Goal: Task Accomplishment & Management: Use online tool/utility

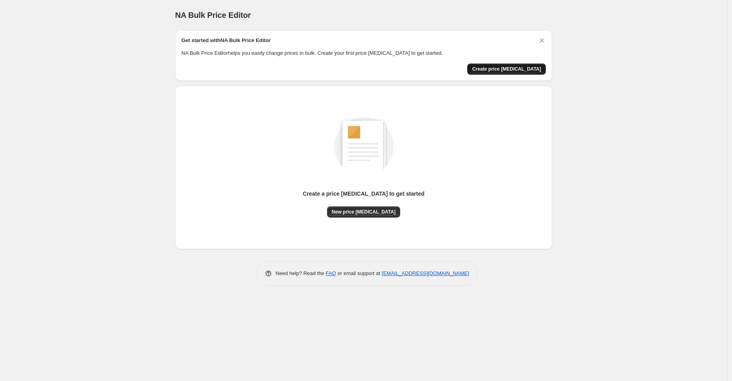
click at [511, 69] on span "Create price [MEDICAL_DATA]" at bounding box center [506, 69] width 69 height 6
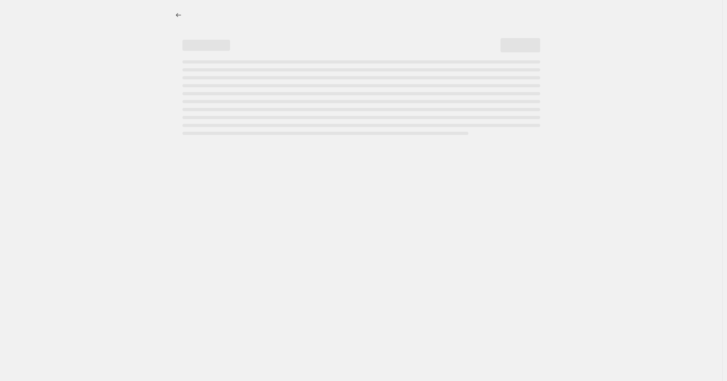
select select "percentage"
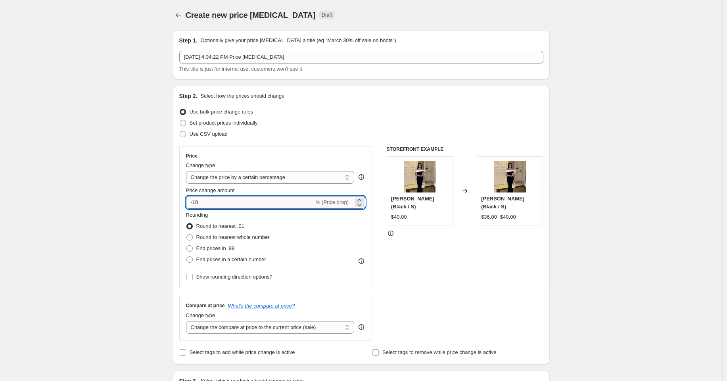
click at [244, 201] on input "-10" at bounding box center [250, 202] width 128 height 13
type input "-1"
click at [282, 174] on select "Change the price to a certain amount Change the price by a certain amount Chang…" at bounding box center [270, 177] width 169 height 13
click at [294, 176] on select "Change the price to a certain amount Change the price by a certain amount Chang…" at bounding box center [270, 177] width 169 height 13
click at [288, 183] on select "Change the price to a certain amount Change the price by a certain amount Chang…" at bounding box center [270, 177] width 169 height 13
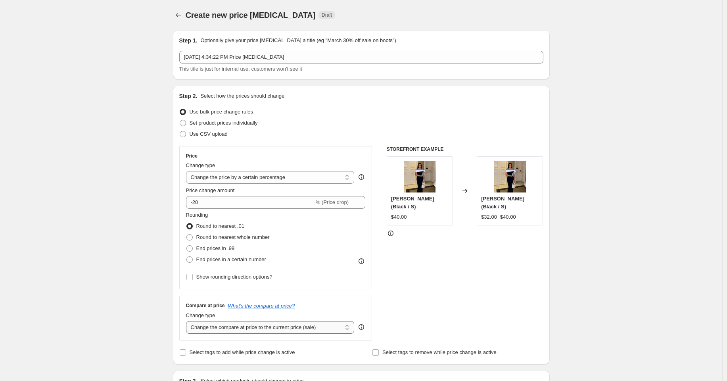
click at [346, 330] on select "Change the compare at price to the current price (sale) Change the compare at p…" at bounding box center [270, 327] width 169 height 13
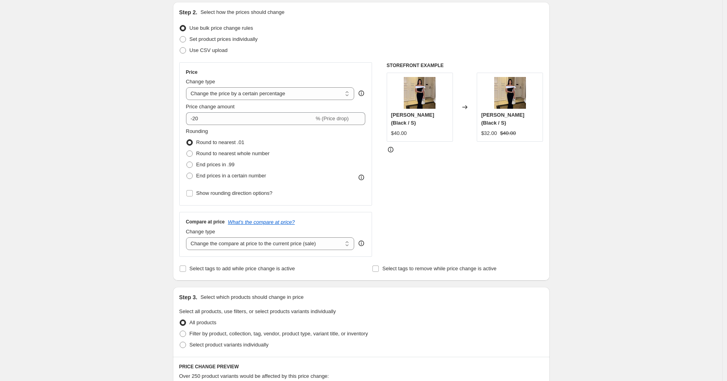
scroll to position [88, 0]
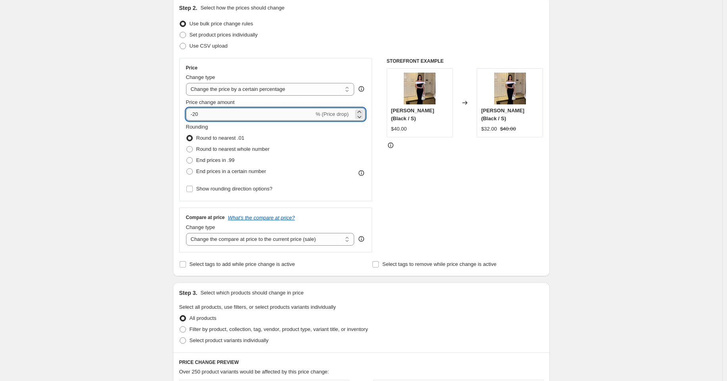
drag, startPoint x: 211, startPoint y: 112, endPoint x: 196, endPoint y: 115, distance: 15.1
click at [196, 115] on input "-20" at bounding box center [250, 114] width 128 height 13
drag, startPoint x: 199, startPoint y: 114, endPoint x: 190, endPoint y: 113, distance: 9.1
click at [190, 113] on input "-10" at bounding box center [250, 114] width 128 height 13
click at [209, 113] on input "-10" at bounding box center [250, 114] width 128 height 13
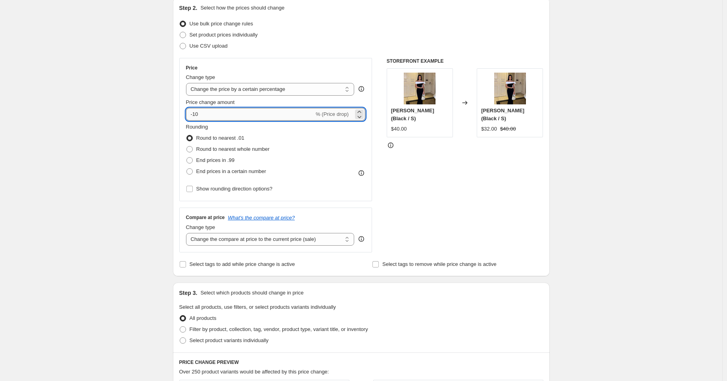
click at [209, 113] on input "-10" at bounding box center [250, 114] width 128 height 13
click at [193, 111] on input "-10" at bounding box center [250, 114] width 128 height 13
click at [205, 113] on input "-10" at bounding box center [250, 114] width 128 height 13
click at [196, 113] on input "-10" at bounding box center [250, 114] width 128 height 13
type input "-20"
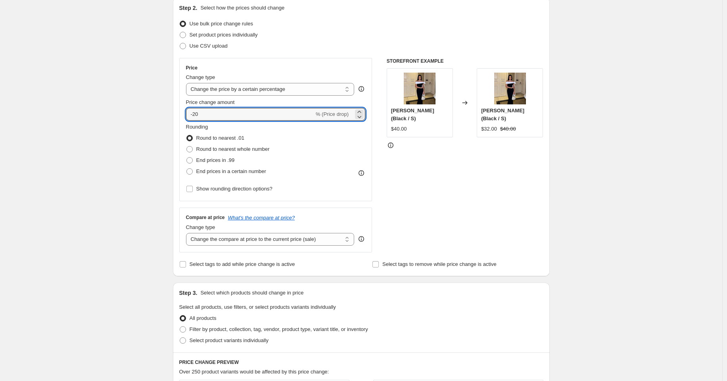
drag, startPoint x: 322, startPoint y: 171, endPoint x: 332, endPoint y: 171, distance: 9.9
click at [332, 171] on div "Rounding Round to nearest .01 Round to nearest whole number End prices in .99 E…" at bounding box center [276, 150] width 180 height 54
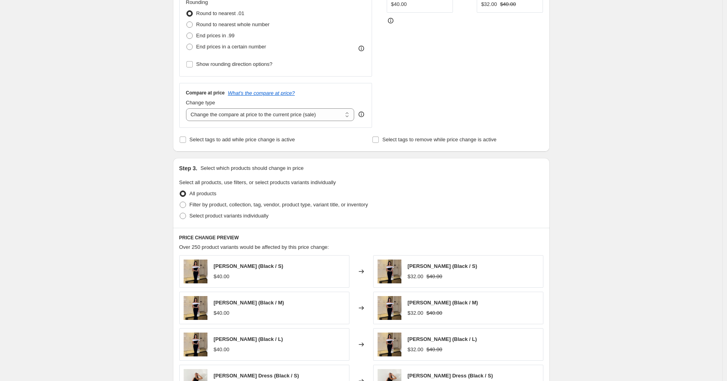
scroll to position [220, 0]
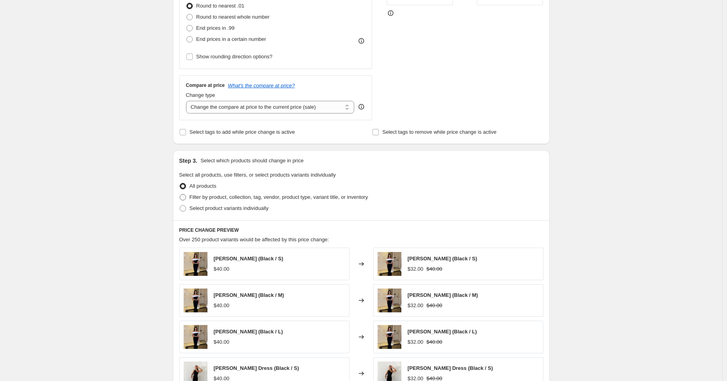
click at [186, 196] on span at bounding box center [183, 197] width 6 height 6
click at [180, 194] on input "Filter by product, collection, tag, vendor, product type, variant title, or inv…" at bounding box center [180, 194] width 0 height 0
radio input "true"
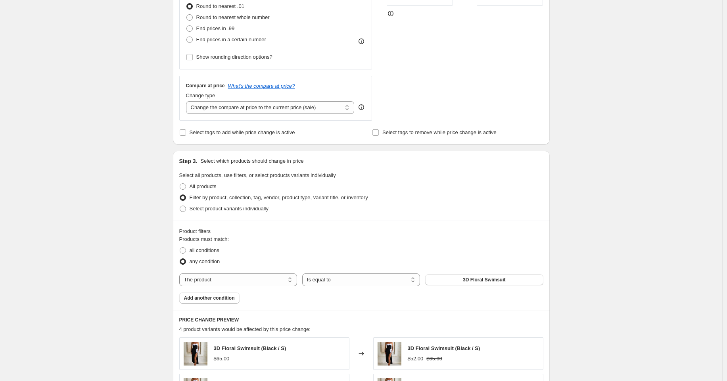
scroll to position [264, 0]
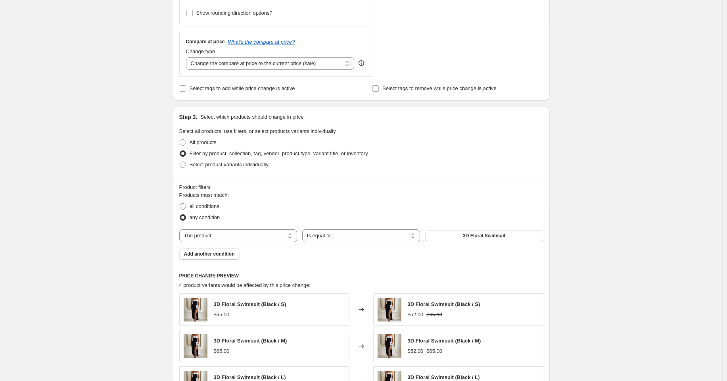
click at [197, 208] on span "all conditions" at bounding box center [205, 206] width 30 height 6
click at [180, 204] on input "all conditions" at bounding box center [180, 203] width 0 height 0
radio input "true"
click at [267, 236] on select "The product The product's collection The product's tag The product's vendor The…" at bounding box center [238, 235] width 118 height 13
click at [339, 228] on div "Products must match: all conditions any condition The product The product's col…" at bounding box center [361, 225] width 364 height 68
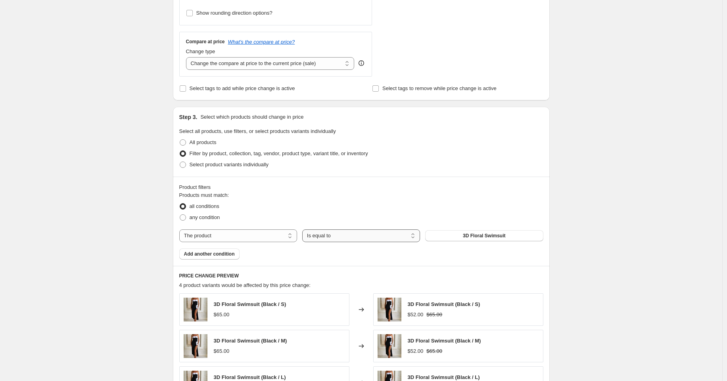
click at [338, 234] on select "Is equal to Is not equal to" at bounding box center [361, 235] width 118 height 13
click at [237, 259] on button "Add another condition" at bounding box center [209, 253] width 60 height 11
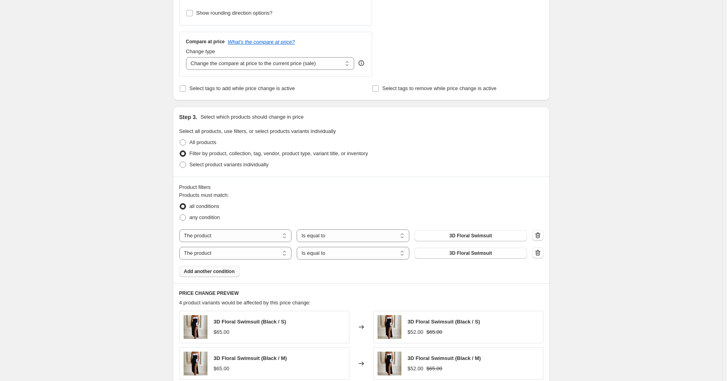
click at [234, 272] on span "Add another condition" at bounding box center [209, 271] width 51 height 6
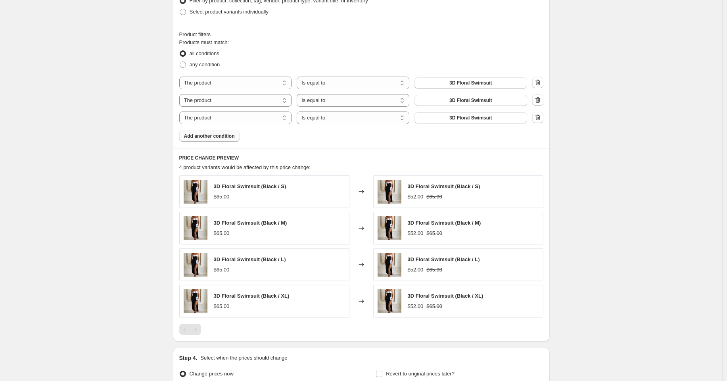
scroll to position [500, 0]
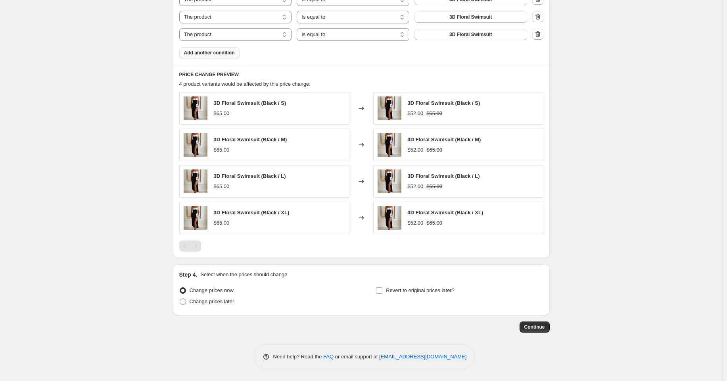
click at [237, 210] on span "3D Floral Swimsuit (Black / XL)" at bounding box center [252, 212] width 76 height 6
click at [281, 106] on div "3D Floral Swimsuit (Black / S)" at bounding box center [250, 103] width 73 height 8
click at [239, 108] on div "3D Floral Swimsuit (Black / S) $65.00" at bounding box center [250, 108] width 73 height 18
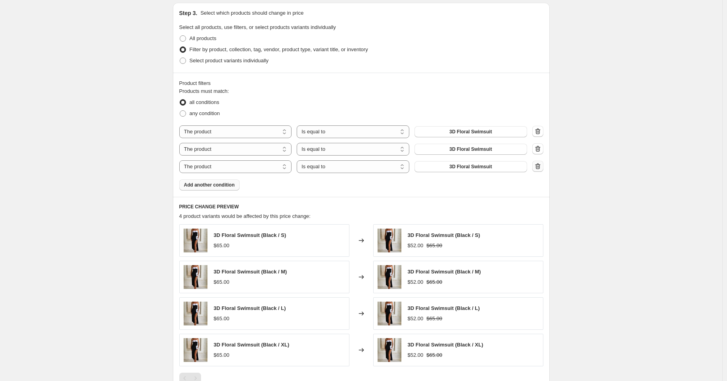
click at [541, 167] on icon "button" at bounding box center [538, 166] width 8 height 8
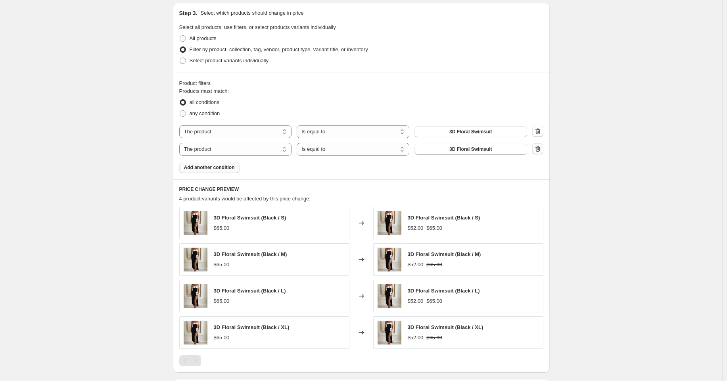
click at [540, 152] on icon "button" at bounding box center [538, 149] width 8 height 8
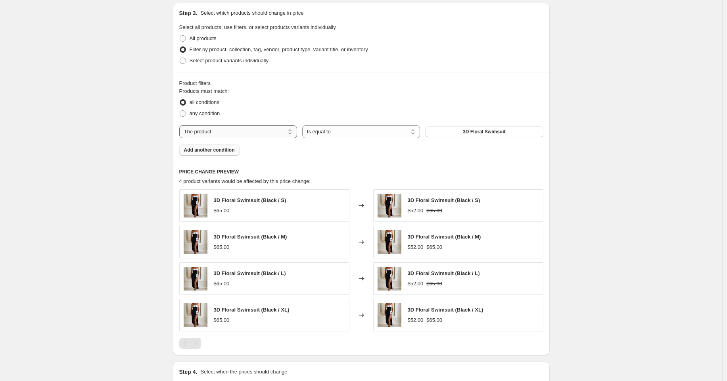
click at [287, 128] on select "The product The product's collection The product's tag The product's vendor The…" at bounding box center [238, 131] width 118 height 13
select select "collection"
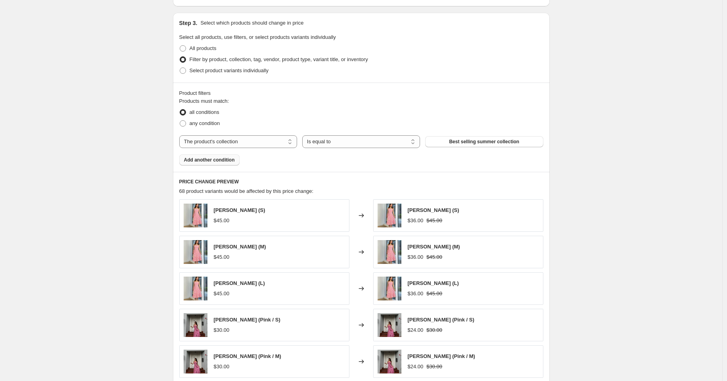
scroll to position [324, 0]
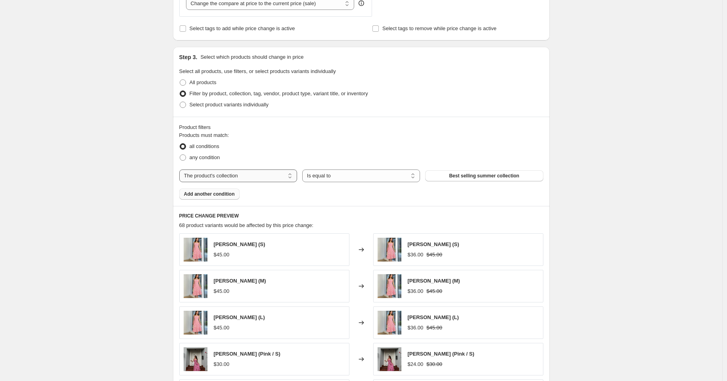
click at [270, 177] on select "The product The product's collection The product's tag The product's vendor The…" at bounding box center [238, 175] width 118 height 13
click at [256, 171] on select "The product The product's collection The product's tag The product's vendor The…" at bounding box center [238, 175] width 118 height 13
click at [253, 173] on select "The product The product's collection The product's tag The product's vendor The…" at bounding box center [238, 175] width 118 height 13
click at [190, 157] on label "any condition" at bounding box center [199, 157] width 41 height 11
click at [180, 155] on input "any condition" at bounding box center [180, 154] width 0 height 0
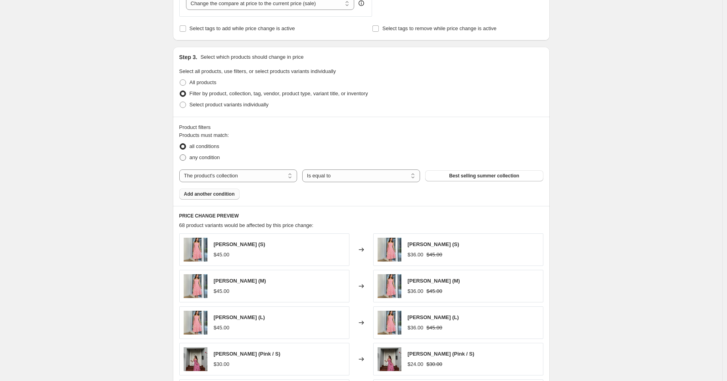
radio input "true"
click at [183, 83] on span at bounding box center [183, 82] width 6 height 6
click at [180, 80] on input "All products" at bounding box center [180, 79] width 0 height 0
radio input "true"
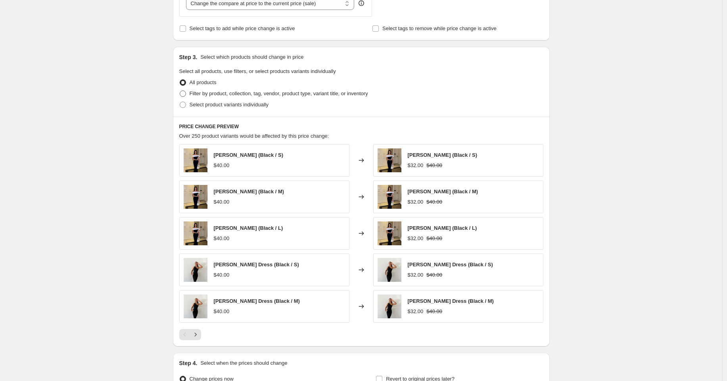
click at [191, 92] on span "Filter by product, collection, tag, vendor, product type, variant title, or inv…" at bounding box center [279, 93] width 179 height 6
click at [180, 91] on input "Filter by product, collection, tag, vendor, product type, variant title, or inv…" at bounding box center [180, 90] width 0 height 0
radio input "true"
select select "collection"
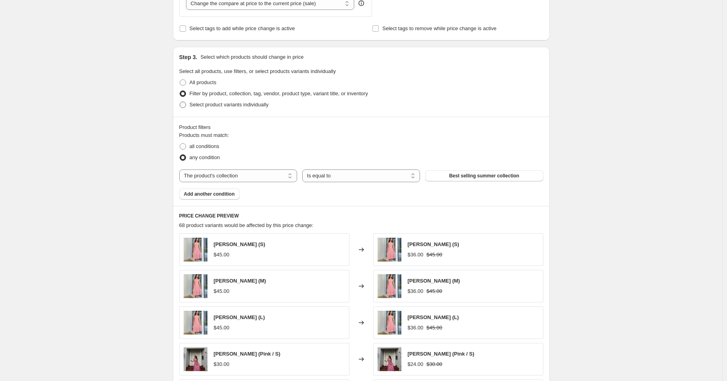
click at [190, 104] on label "Select product variants individually" at bounding box center [223, 104] width 89 height 11
click at [180, 102] on input "Select product variants individually" at bounding box center [180, 102] width 0 height 0
radio input "true"
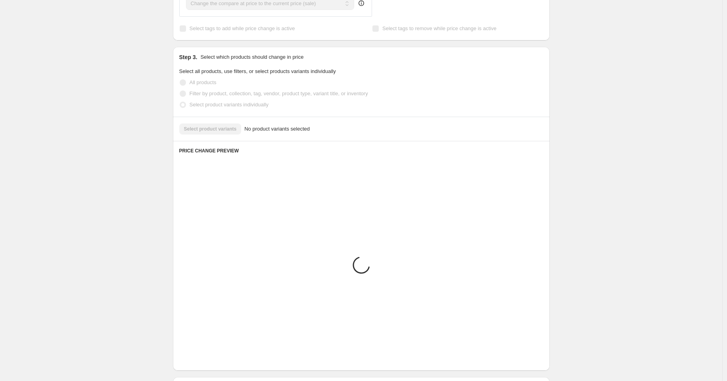
scroll to position [236, 0]
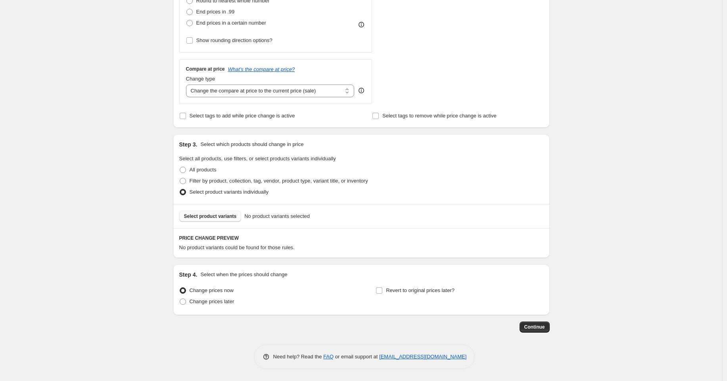
click at [221, 219] on button "Select product variants" at bounding box center [210, 216] width 62 height 11
click at [198, 178] on span "Filter by product, collection, tag, vendor, product type, variant title, or inv…" at bounding box center [279, 181] width 179 height 6
click at [180, 178] on input "Filter by product, collection, tag, vendor, product type, variant title, or inv…" at bounding box center [180, 178] width 0 height 0
radio input "true"
select select "collection"
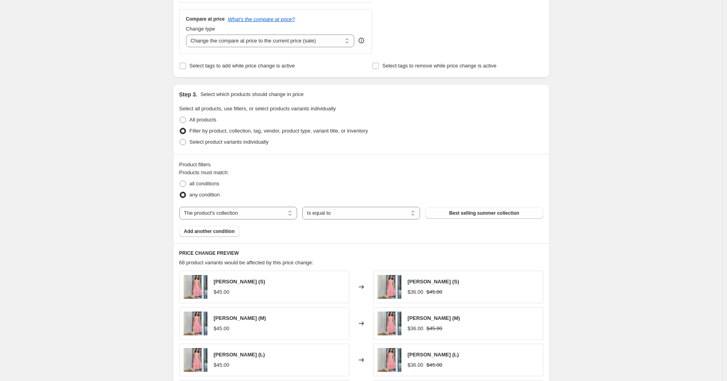
scroll to position [325, 0]
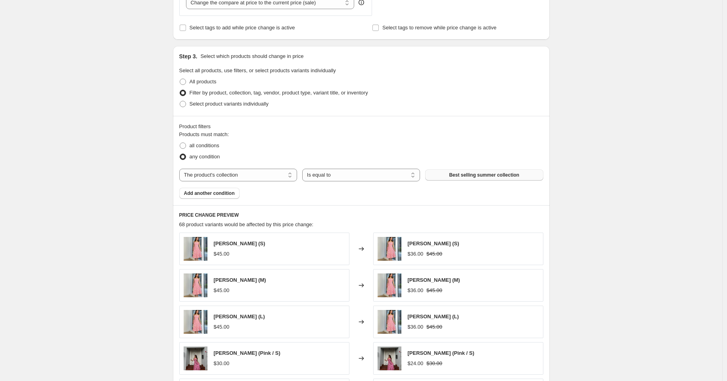
click at [491, 171] on button "Best selling summer collection" at bounding box center [484, 174] width 118 height 11
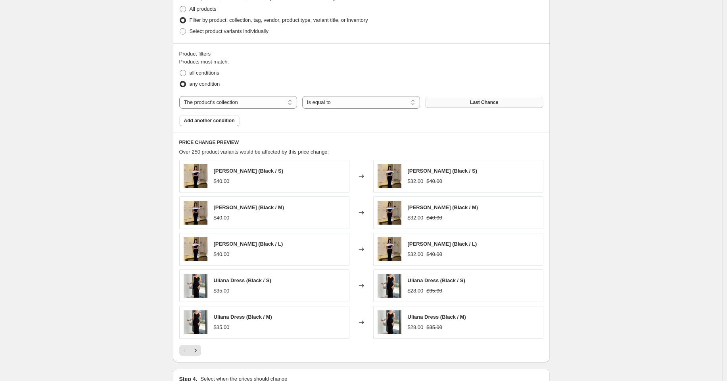
scroll to position [502, 0]
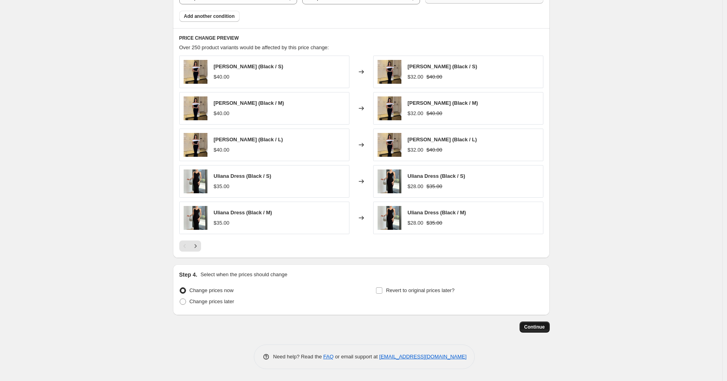
click at [536, 325] on span "Continue" at bounding box center [535, 327] width 21 height 6
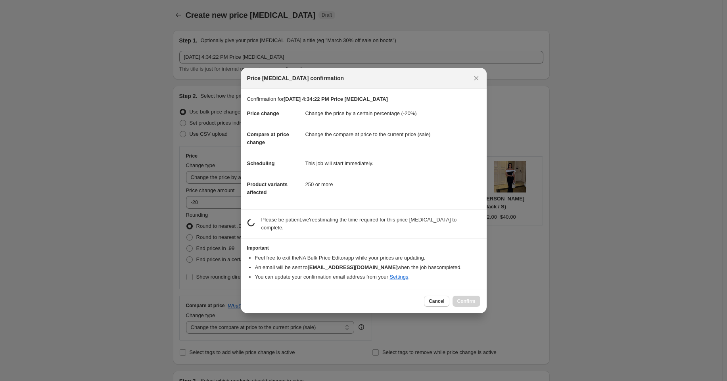
scroll to position [0, 0]
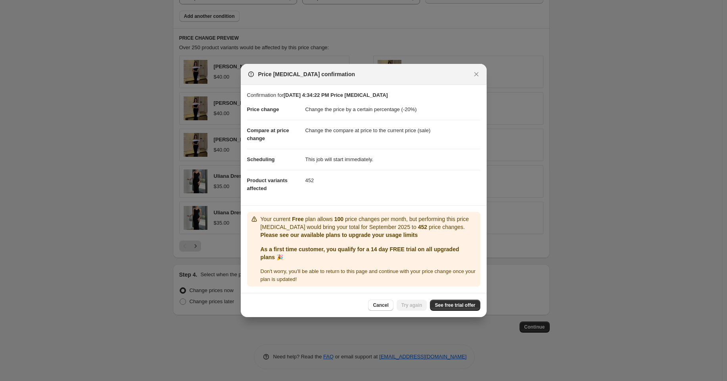
click at [141, 248] on div at bounding box center [363, 190] width 727 height 381
